Goal: Find specific page/section: Find specific page/section

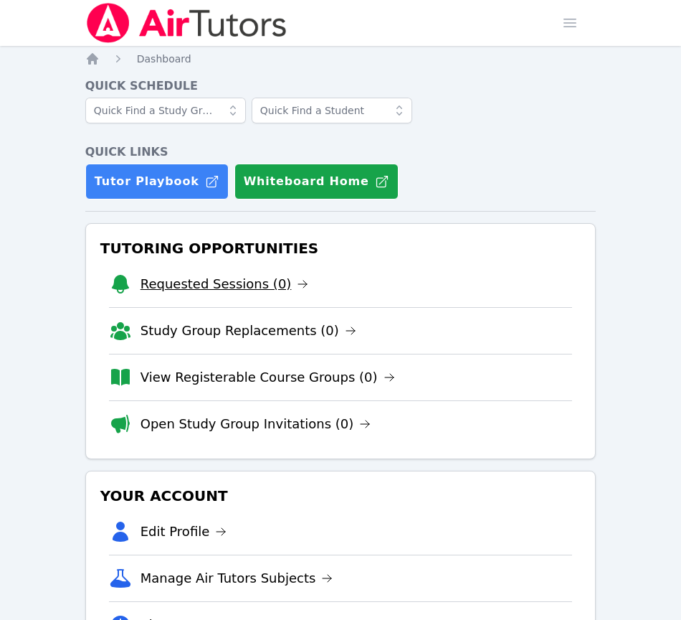
click at [234, 283] on link "Requested Sessions (0)" at bounding box center [225, 284] width 169 height 20
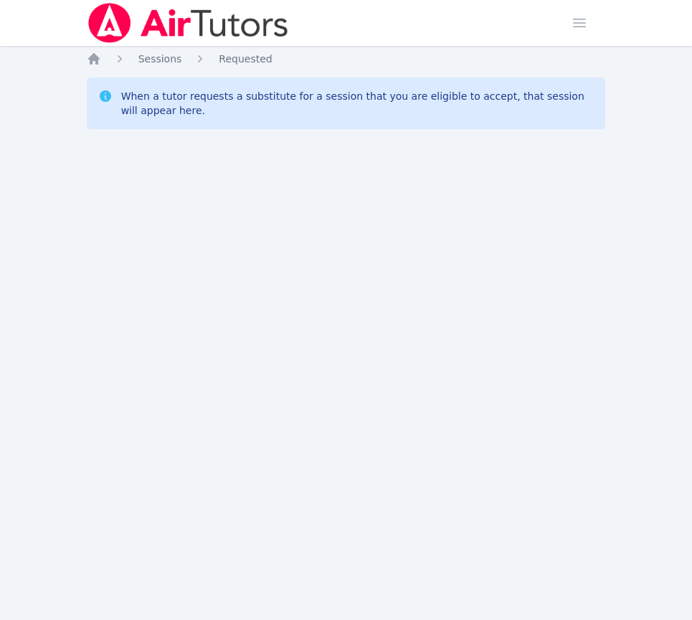
click at [101, 62] on ol "Home Sessions Requested" at bounding box center [180, 59] width 186 height 14
click at [97, 62] on icon "Breadcrumb" at bounding box center [93, 58] width 11 height 11
